Goal: Find contact information: Find contact information

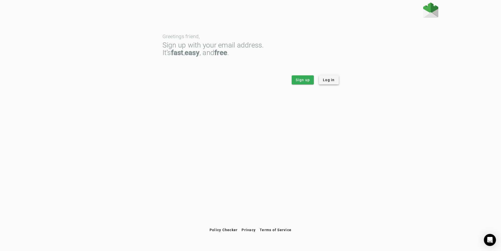
click at [330, 83] on span at bounding box center [329, 80] width 20 height 12
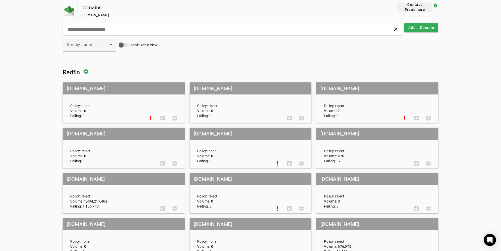
scroll to position [1, 0]
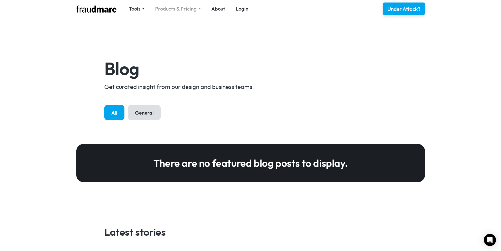
click at [180, 8] on div "Products & Pricing" at bounding box center [176, 8] width 42 height 7
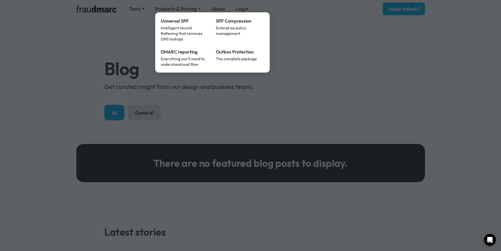
click at [299, 116] on div at bounding box center [250, 125] width 501 height 251
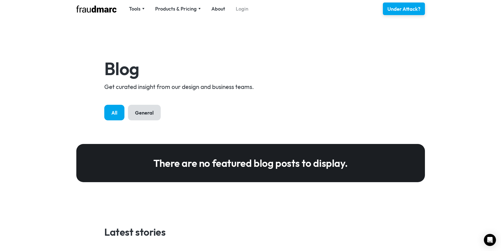
click at [239, 11] on link "Login" at bounding box center [242, 8] width 13 height 7
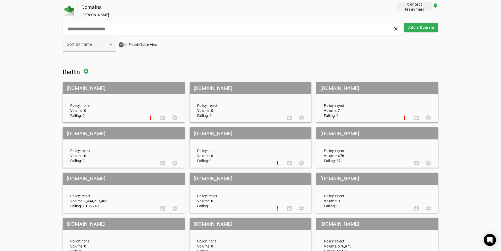
scroll to position [1, 0]
click at [417, 7] on span "Contact Fraudmarc" at bounding box center [414, 7] width 31 height 10
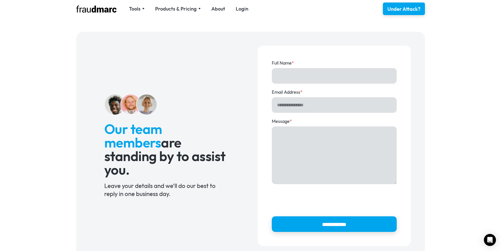
click at [452, 30] on div "**********" at bounding box center [250, 146] width 501 height 243
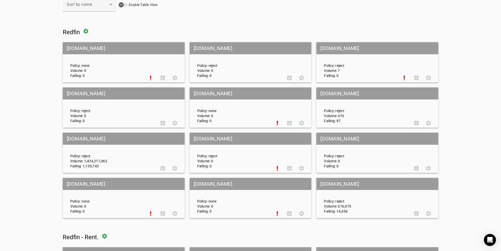
scroll to position [35, 0]
